Goal: Transaction & Acquisition: Purchase product/service

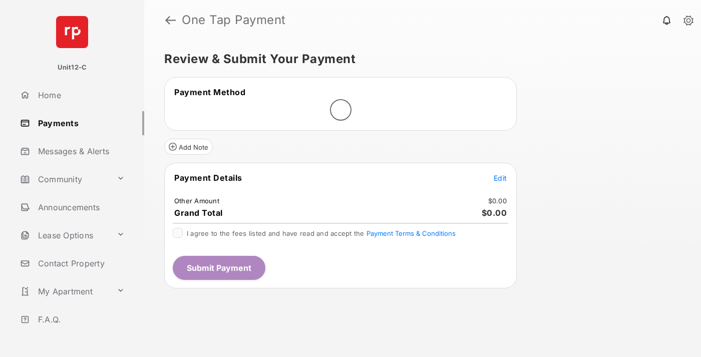
click at [500, 179] on span "Edit" at bounding box center [500, 178] width 13 height 9
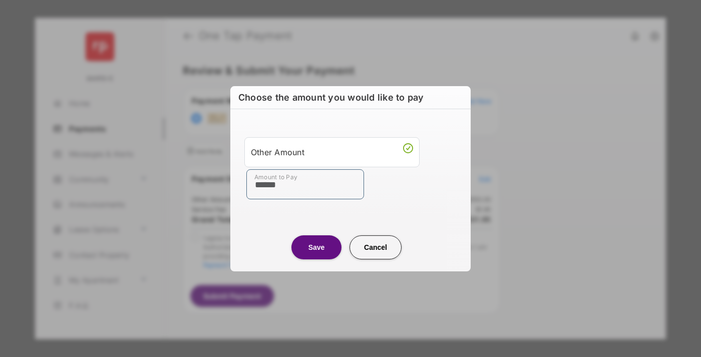
type input "******"
click at [316, 247] on button "Save" at bounding box center [316, 247] width 50 height 24
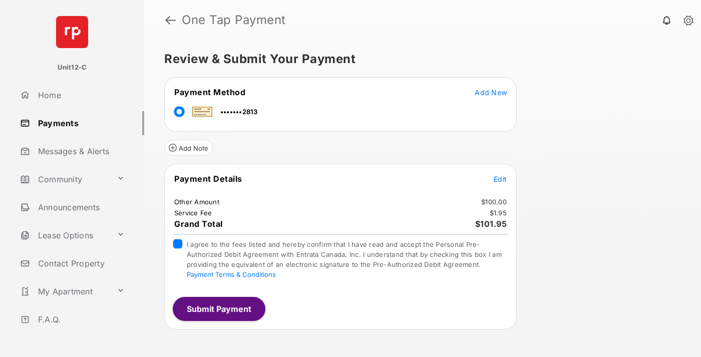
click at [218, 308] on button "Submit Payment" at bounding box center [219, 309] width 93 height 24
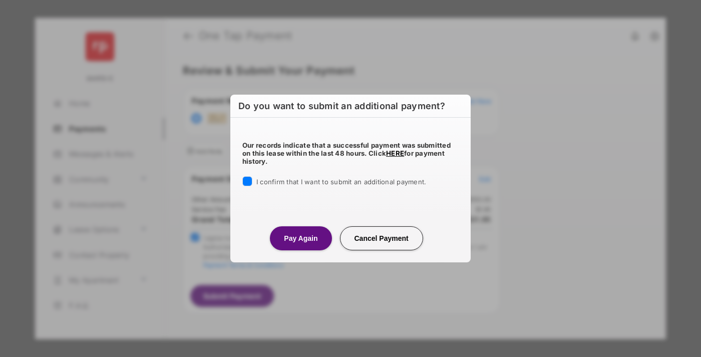
click at [300, 238] on button "Pay Again" at bounding box center [301, 238] width 62 height 24
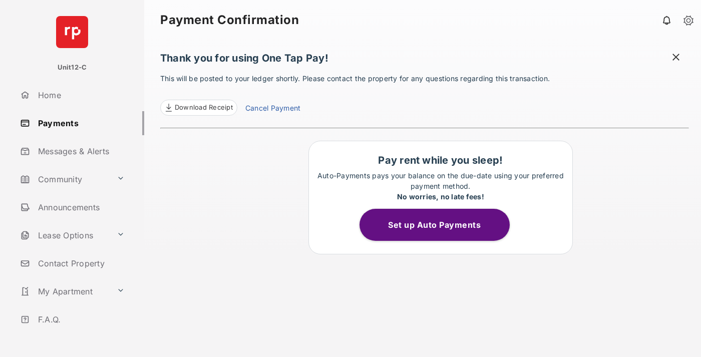
click at [676, 58] on span at bounding box center [676, 58] width 10 height 13
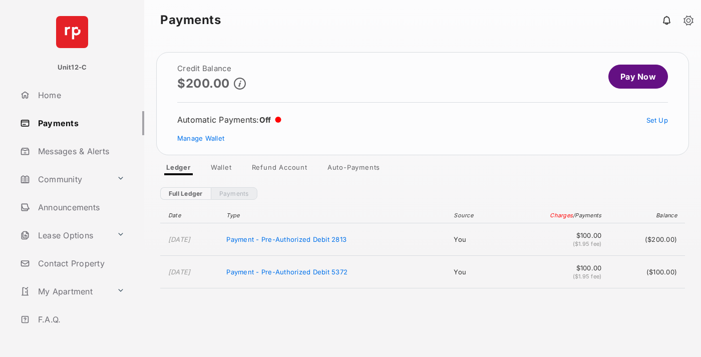
click at [201, 138] on link "Manage Wallet" at bounding box center [200, 138] width 47 height 8
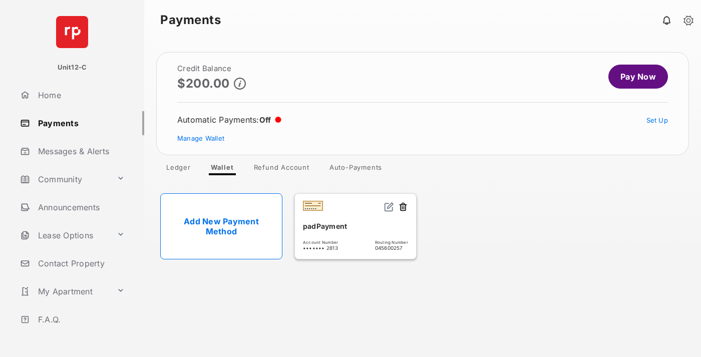
click at [403, 207] on button at bounding box center [403, 208] width 10 height 12
